Goal: Go to known website: Access a specific website the user already knows

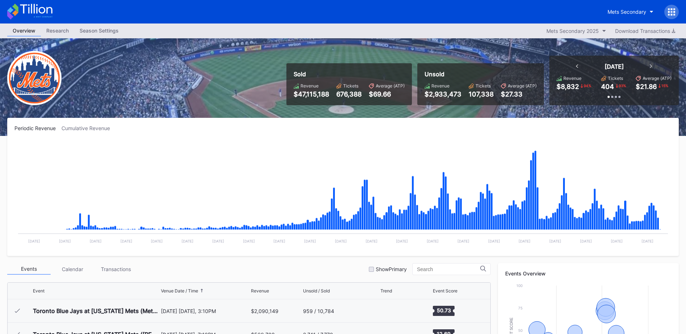
scroll to position [1642, 0]
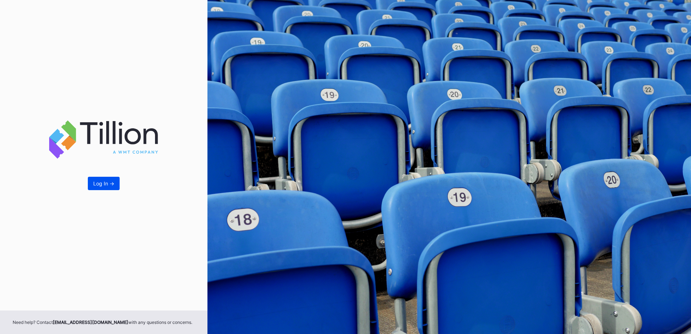
click at [94, 184] on div "Log In ->" at bounding box center [103, 183] width 21 height 6
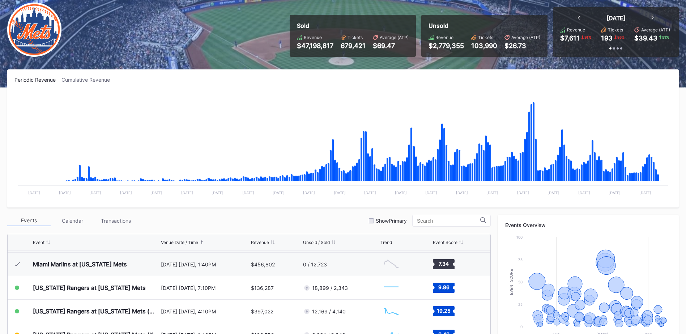
scroll to position [48, 0]
